Goal: Task Accomplishment & Management: Complete application form

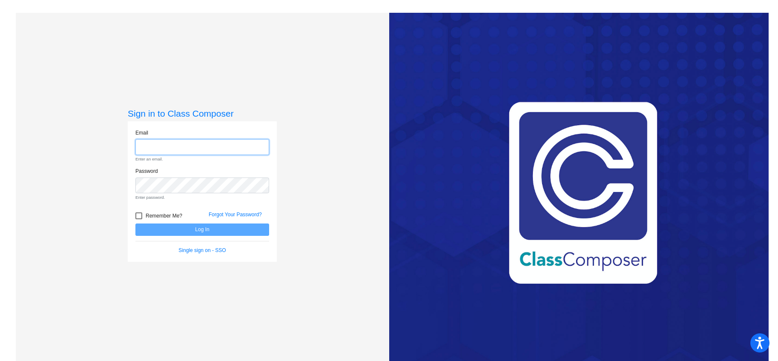
click at [213, 146] on input "email" at bounding box center [202, 147] width 134 height 16
type input "[EMAIL_ADDRESS][DOMAIN_NAME]"
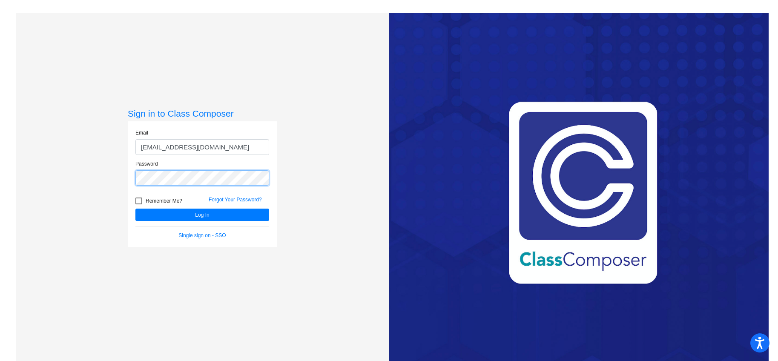
click at [135, 209] on button "Log In" at bounding box center [202, 215] width 134 height 12
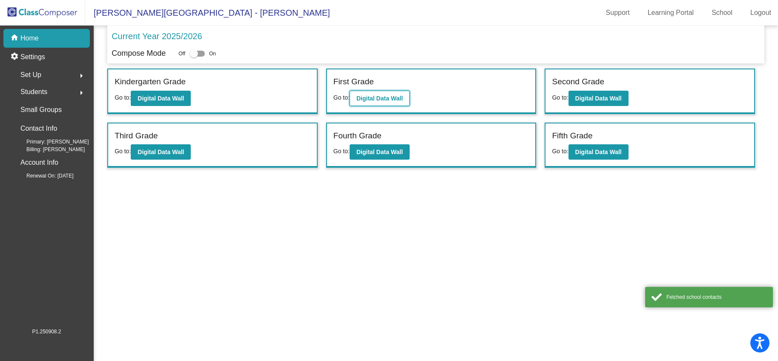
click at [388, 96] on b "Digital Data Wall" at bounding box center [380, 98] width 46 height 7
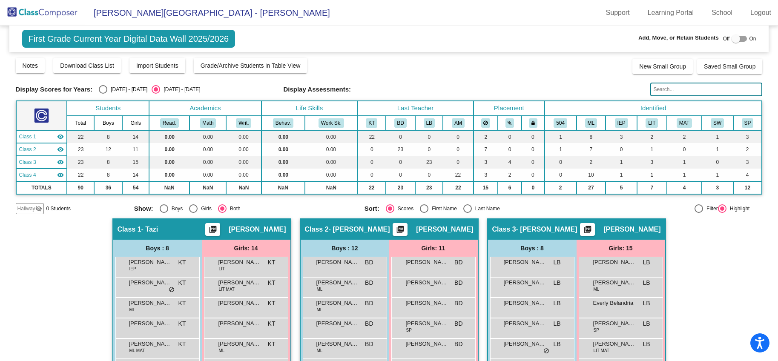
click at [741, 41] on div at bounding box center [739, 39] width 15 height 6
checkbox input "true"
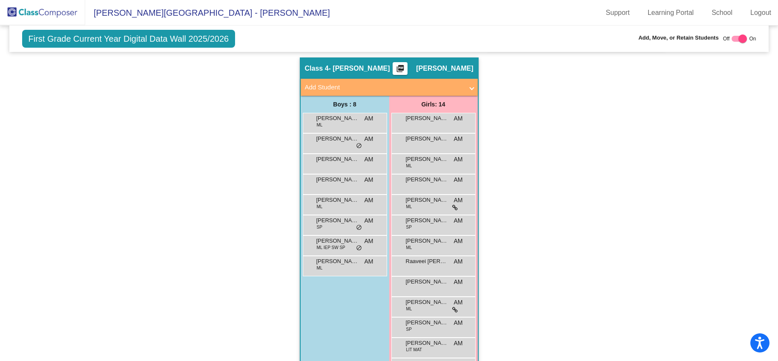
scroll to position [539, 0]
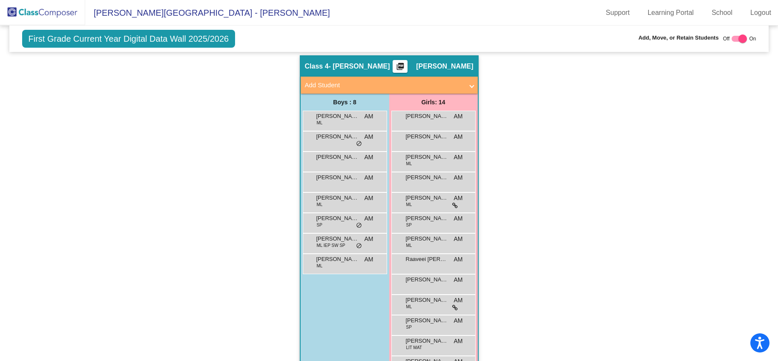
click at [436, 84] on mat-panel-title "Add Student" at bounding box center [384, 86] width 158 height 10
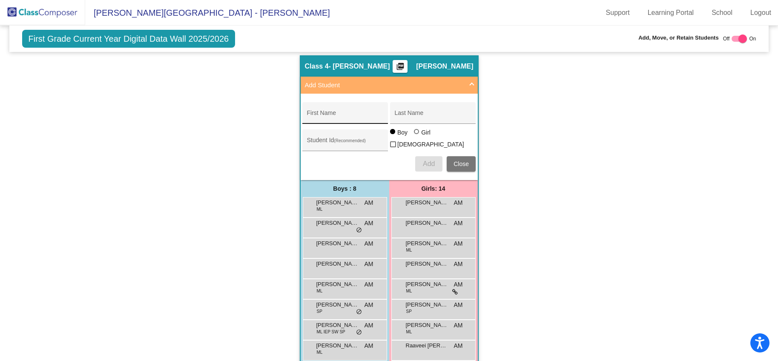
click at [346, 115] on input "First Name" at bounding box center [345, 116] width 77 height 7
paste input "[PERSON_NAME]"
type input "[PERSON_NAME]"
click at [422, 113] on input "Last Name" at bounding box center [433, 116] width 77 height 7
paste input "[PERSON_NAME]"
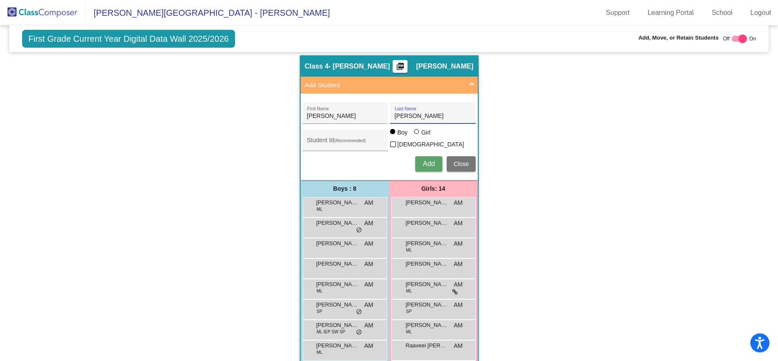
type input "[PERSON_NAME]"
click at [418, 136] on div at bounding box center [417, 132] width 7 height 7
click at [418, 136] on input "Girl" at bounding box center [417, 136] width 0 height 0
radio input "true"
click at [433, 166] on button "Add" at bounding box center [428, 163] width 27 height 15
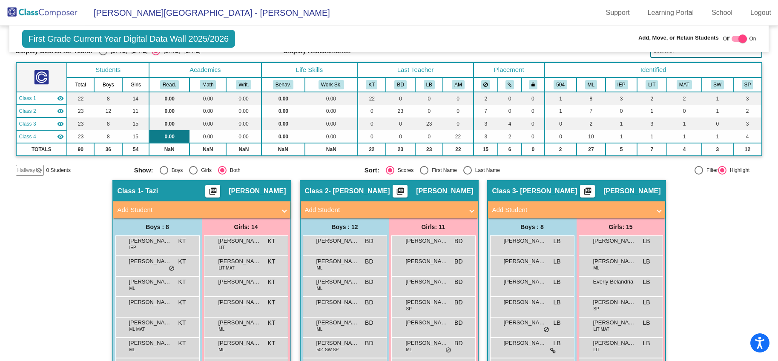
scroll to position [0, 0]
